Goal: Task Accomplishment & Management: Manage account settings

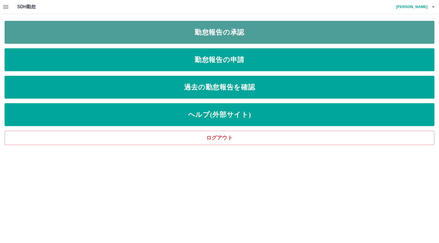
click at [235, 36] on link "勤怠報告の承認" at bounding box center [220, 32] width 430 height 23
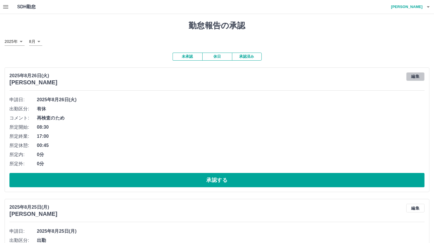
click at [416, 78] on button "編集" at bounding box center [415, 76] width 18 height 9
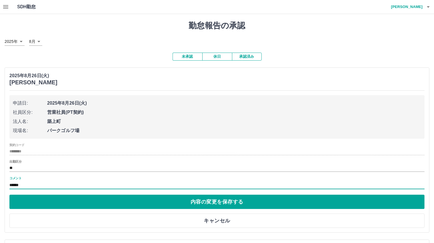
click at [23, 186] on input "******" at bounding box center [216, 185] width 415 height 8
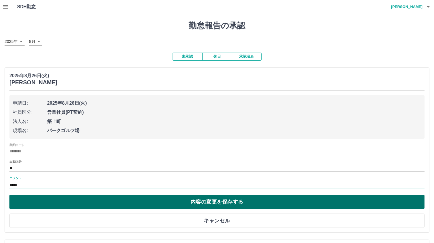
type input "*****"
click at [206, 204] on button "内容の変更を保存する" at bounding box center [216, 202] width 415 height 14
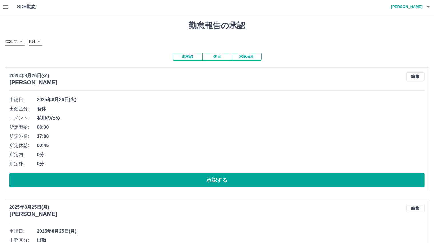
click at [161, 127] on span "08:30" at bounding box center [231, 127] width 388 height 7
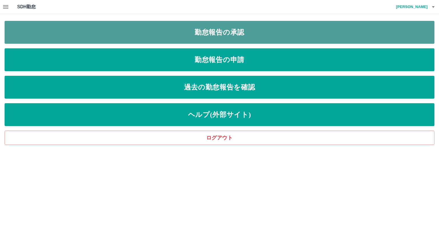
click at [212, 31] on link "勤怠報告の承認" at bounding box center [220, 32] width 430 height 23
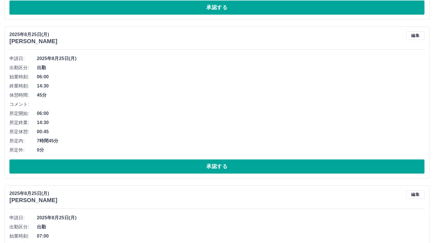
scroll to position [1085, 0]
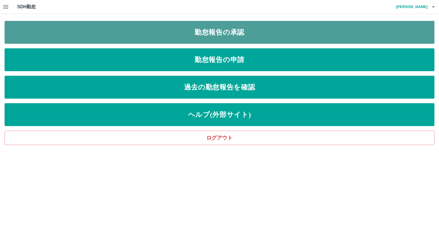
click at [224, 33] on link "勤怠報告の承認" at bounding box center [220, 32] width 430 height 23
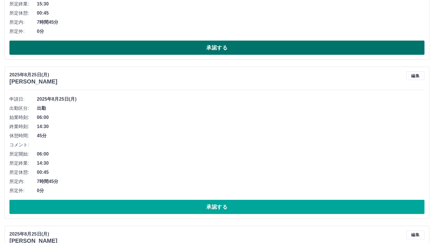
scroll to position [343, 0]
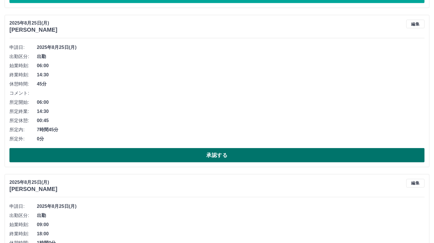
click at [210, 155] on button "承認する" at bounding box center [216, 155] width 415 height 14
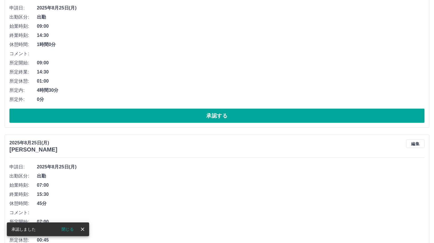
scroll to position [555, 0]
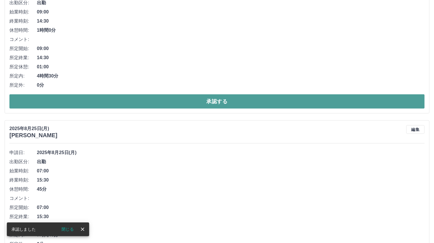
click at [215, 102] on button "承認する" at bounding box center [216, 101] width 415 height 14
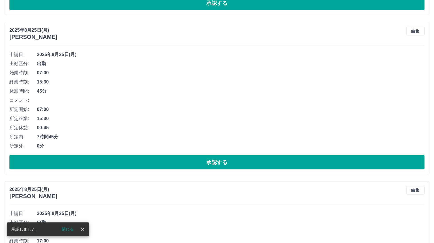
scroll to position [653, 0]
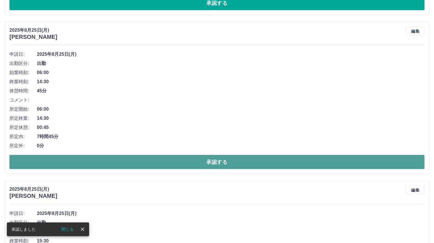
click at [219, 161] on button "承認する" at bounding box center [216, 162] width 415 height 14
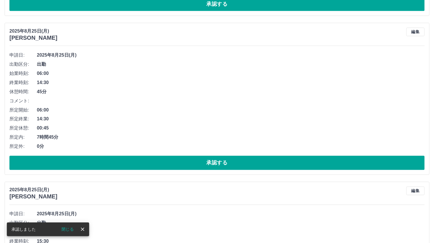
scroll to position [980, 0]
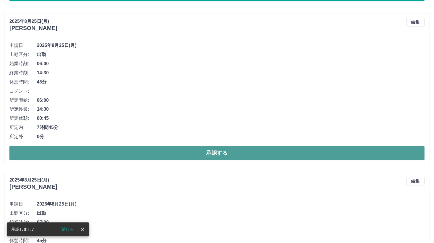
click at [215, 152] on button "承認する" at bounding box center [216, 153] width 415 height 14
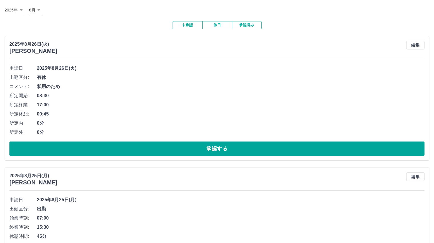
scroll to position [0, 0]
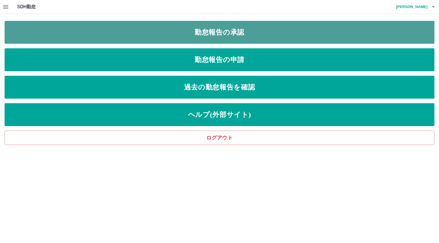
click at [228, 36] on link "勤怠報告の承認" at bounding box center [220, 32] width 430 height 23
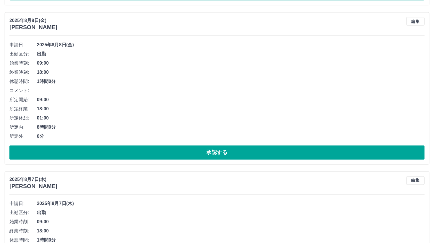
scroll to position [3068, 0]
